Goal: Task Accomplishment & Management: Manage account settings

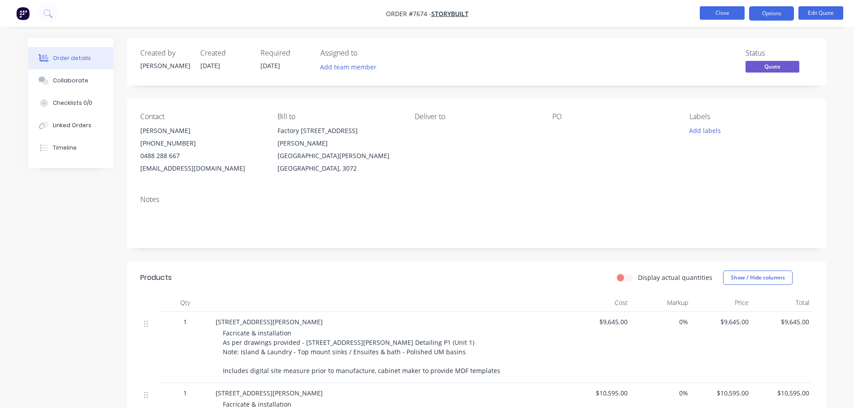
click at [736, 12] on button "Close" at bounding box center [722, 12] width 45 height 13
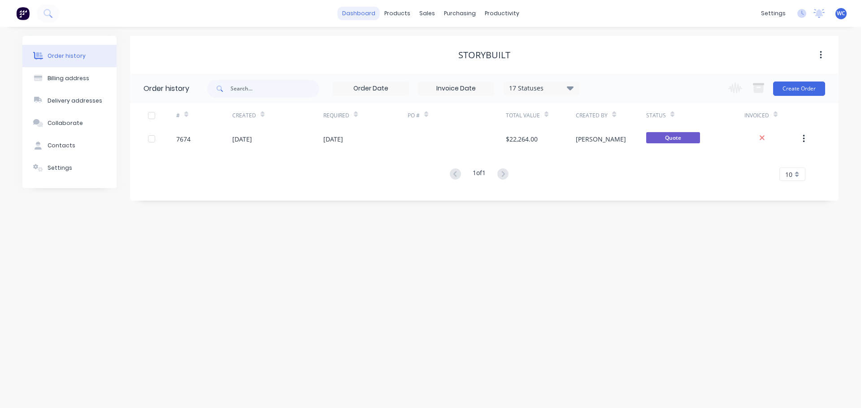
click at [360, 13] on link "dashboard" at bounding box center [359, 13] width 42 height 13
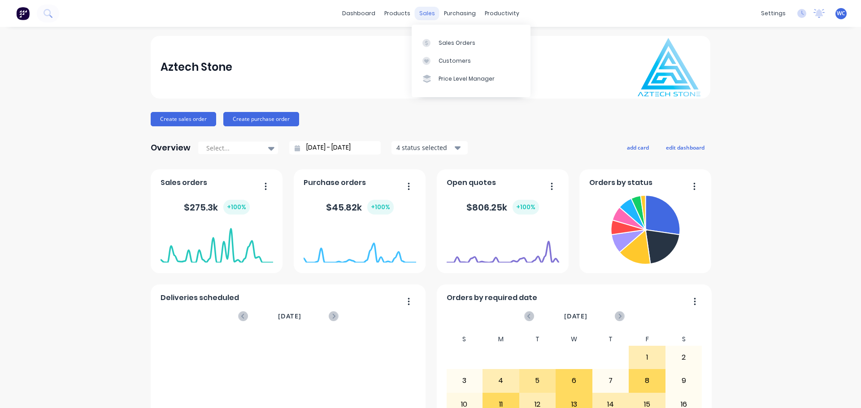
click at [425, 11] on div "sales" at bounding box center [427, 13] width 25 height 13
click at [460, 42] on div "Sales Orders" at bounding box center [456, 43] width 37 height 8
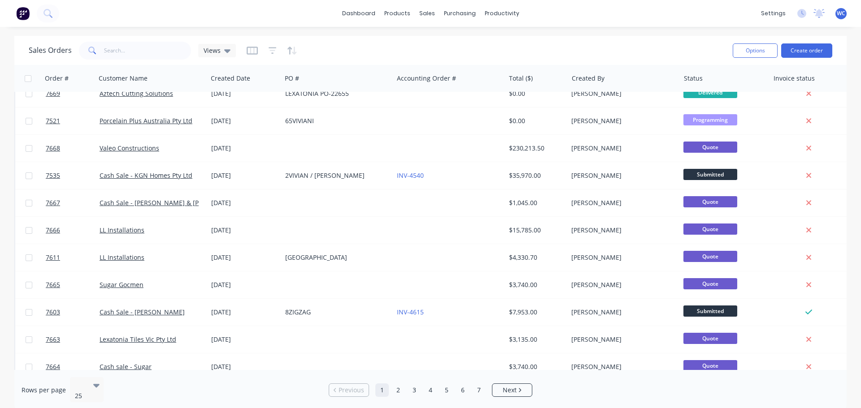
scroll to position [224, 0]
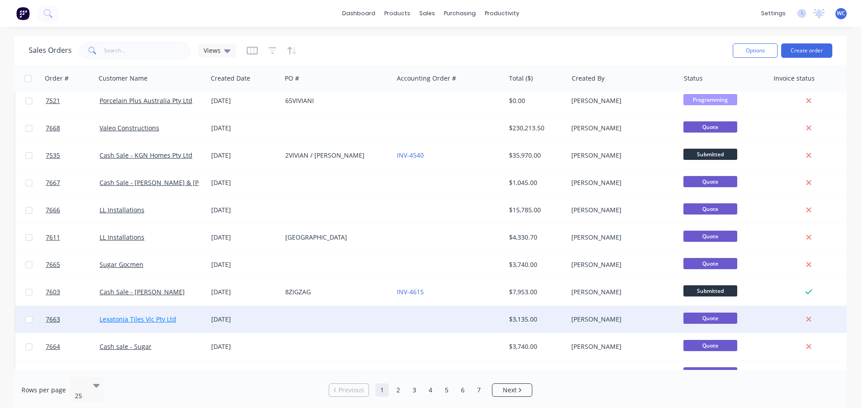
click at [140, 318] on link "Lexatonia Tiles Vic Pty Ltd" at bounding box center [138, 319] width 77 height 9
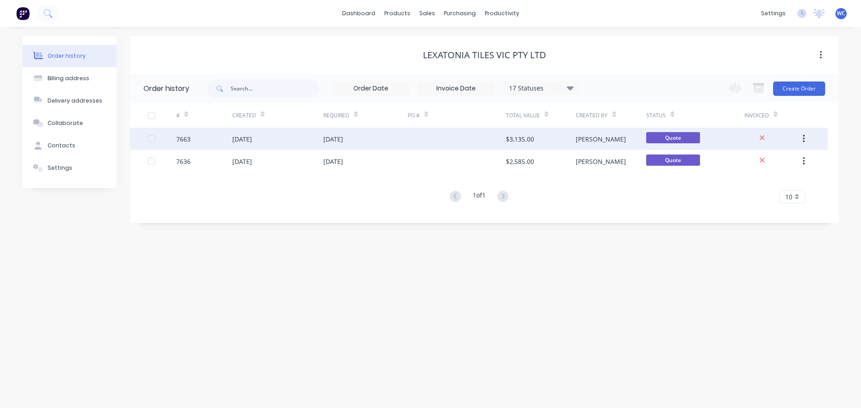
click at [252, 137] on div "[DATE]" at bounding box center [242, 139] width 20 height 9
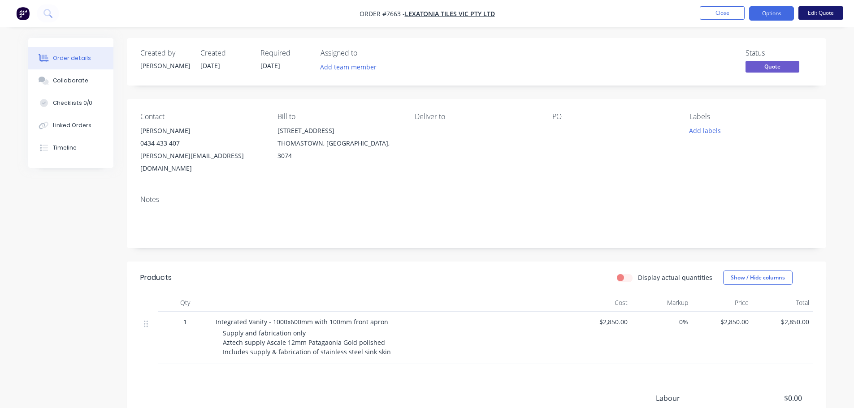
click at [831, 12] on button "Edit Quote" at bounding box center [821, 12] width 45 height 13
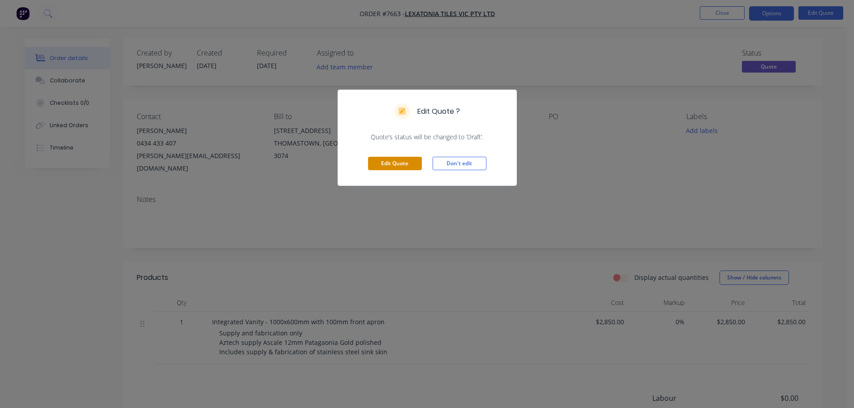
click at [398, 165] on button "Edit Quote" at bounding box center [395, 163] width 54 height 13
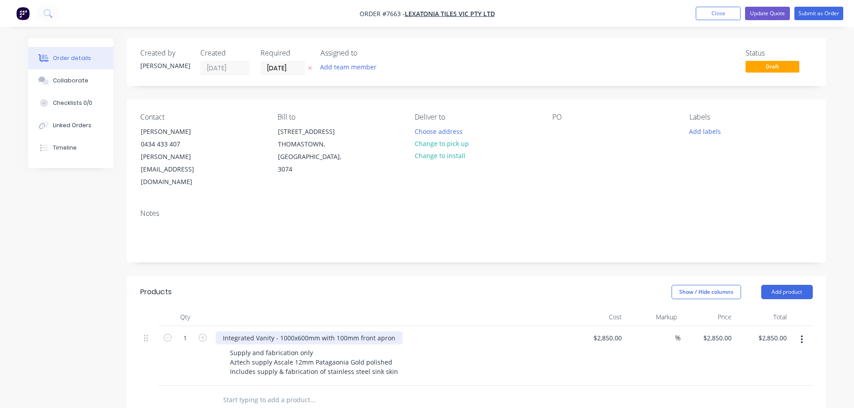
click at [338, 332] on div "Integrated Vanity - 1000x600mm with 100mm front apron" at bounding box center [309, 338] width 187 height 13
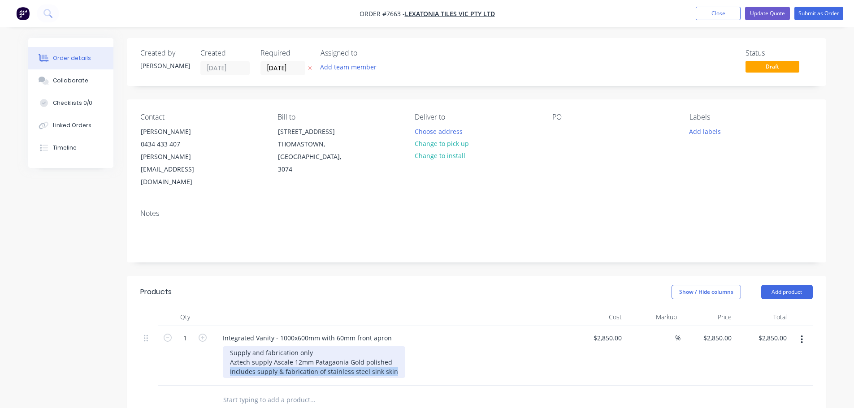
drag, startPoint x: 393, startPoint y: 345, endPoint x: 225, endPoint y: 351, distance: 168.2
click at [225, 351] on div "Supply and fabrication only Aztech supply Ascale 12mm Patagaonia Gold polished …" at bounding box center [314, 363] width 182 height 32
click at [264, 347] on div "Supply and fabrication only Aztech supply Ascale 12mm Patagaonia Gold polished …" at bounding box center [311, 363] width 177 height 32
click at [355, 347] on div "Supply, fabrication & install Aztech supply Ascale 12mm Patagaonia Gold polishe…" at bounding box center [311, 363] width 177 height 32
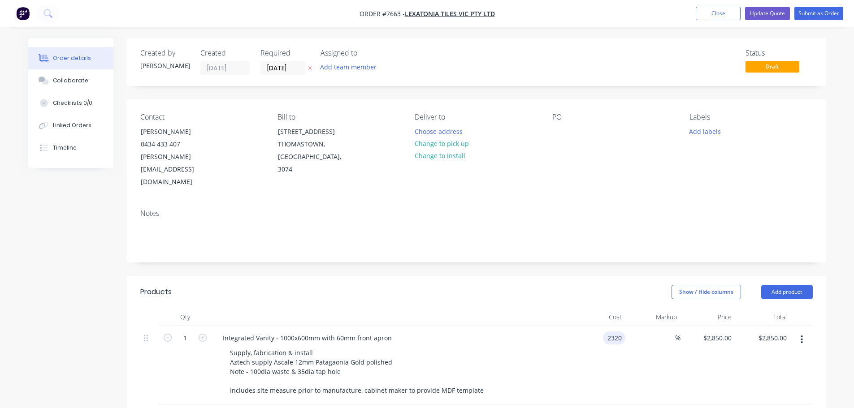
type input "$2,320.00"
click at [766, 11] on button "Update Quote" at bounding box center [767, 13] width 45 height 13
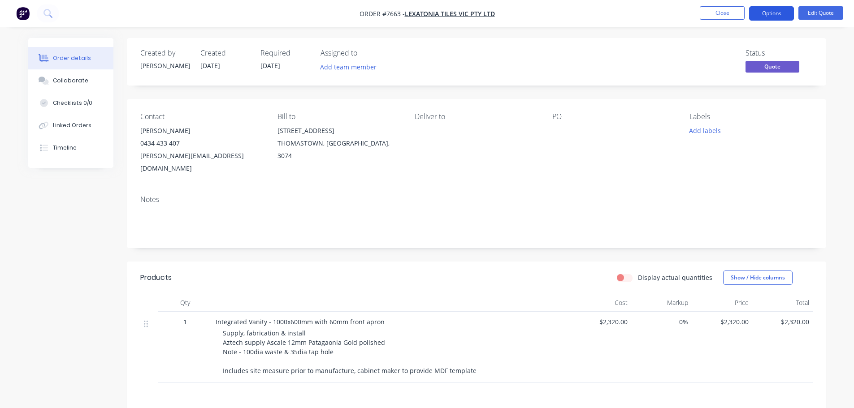
click at [769, 9] on button "Options" at bounding box center [771, 13] width 45 height 14
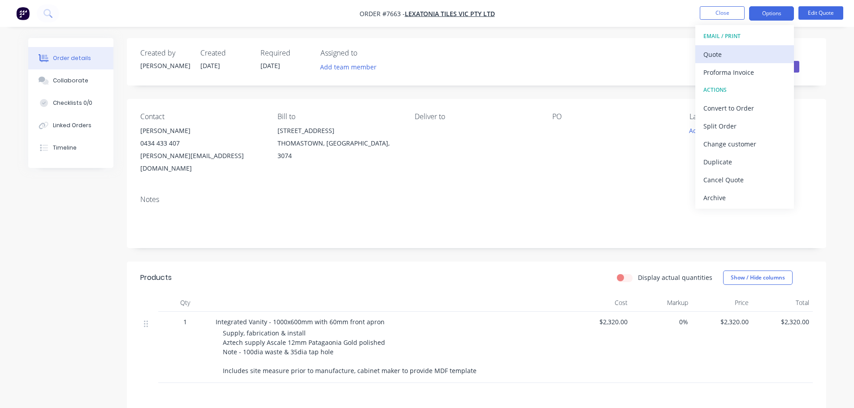
click at [718, 53] on div "Quote" at bounding box center [744, 54] width 82 height 13
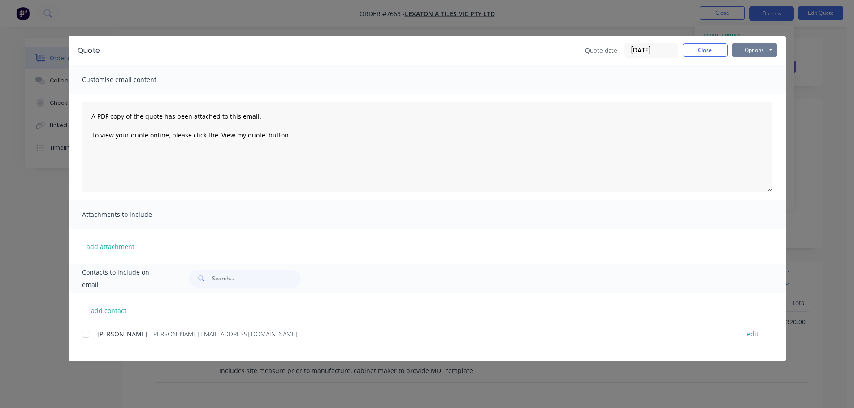
click at [751, 49] on button "Options" at bounding box center [754, 49] width 45 height 13
click at [758, 66] on button "Preview" at bounding box center [760, 66] width 57 height 15
click at [701, 50] on button "Close" at bounding box center [705, 49] width 45 height 13
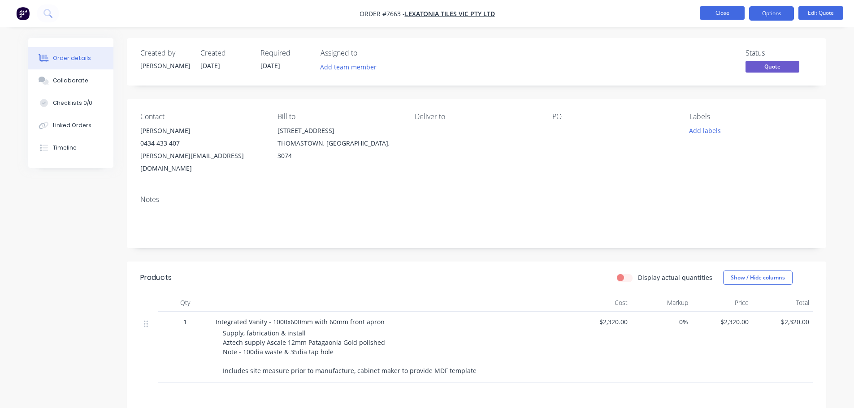
click at [724, 13] on button "Close" at bounding box center [722, 12] width 45 height 13
